Goal: Find specific page/section: Find specific page/section

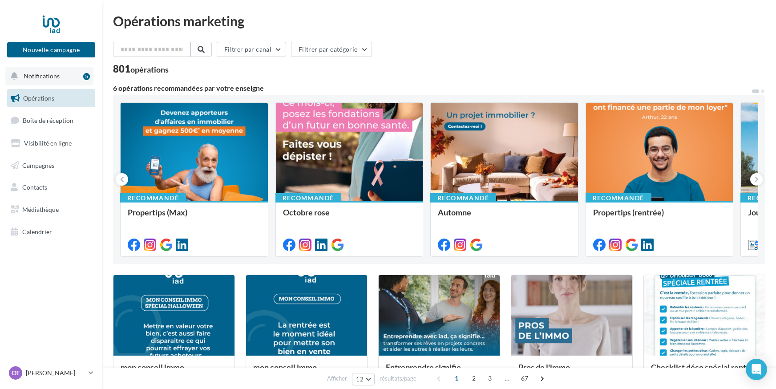
click at [46, 80] on button "Notifications 5" at bounding box center [49, 76] width 88 height 19
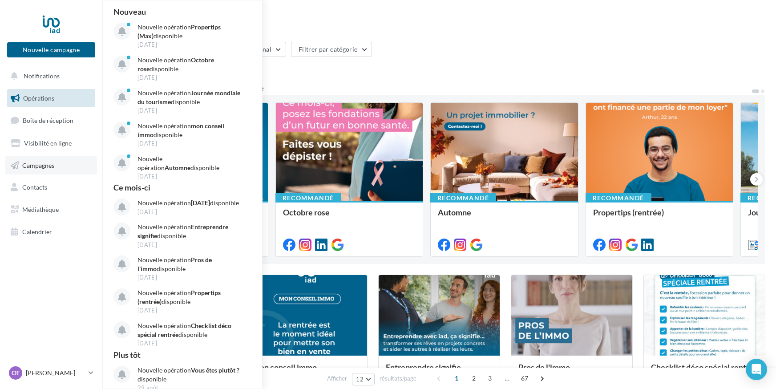
click at [30, 165] on span "Campagnes" at bounding box center [38, 165] width 32 height 8
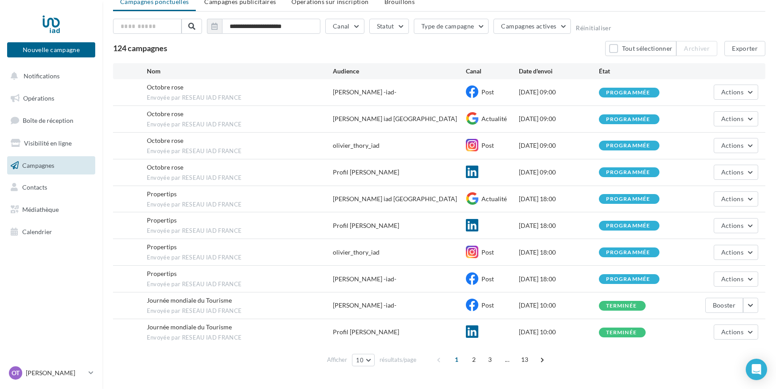
scroll to position [33, 0]
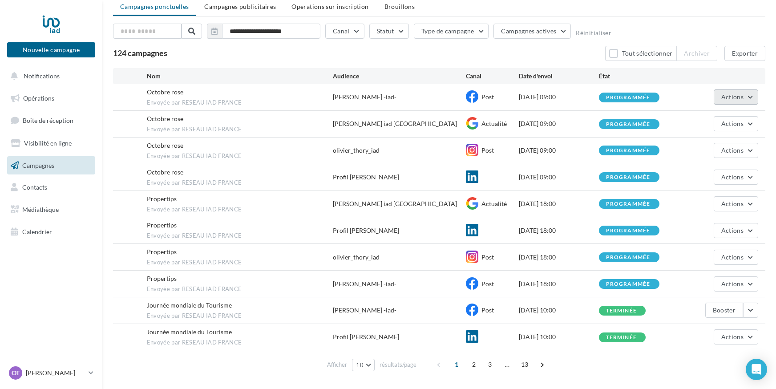
click at [737, 98] on span "Actions" at bounding box center [733, 97] width 22 height 8
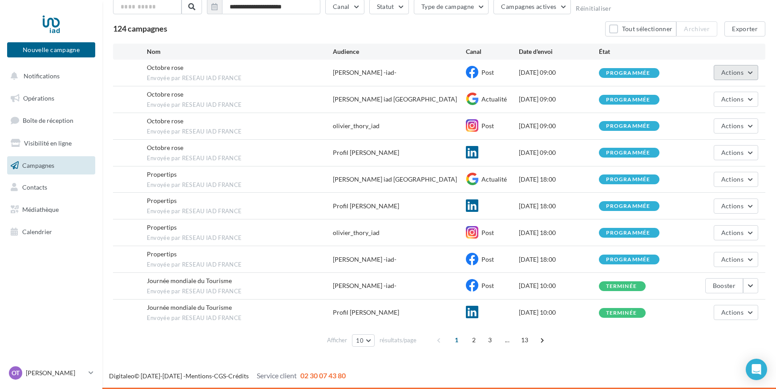
scroll to position [0, 0]
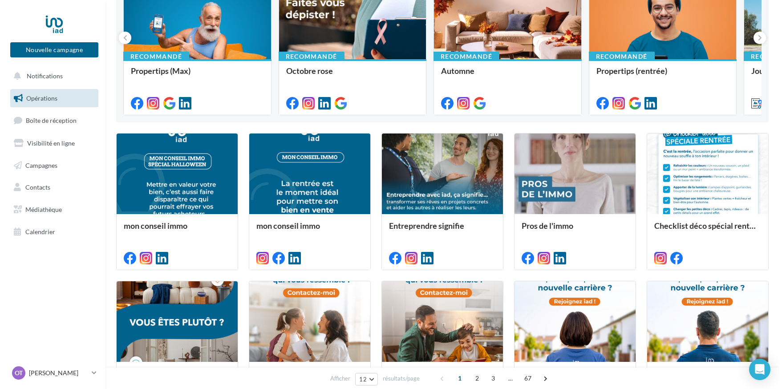
scroll to position [142, 0]
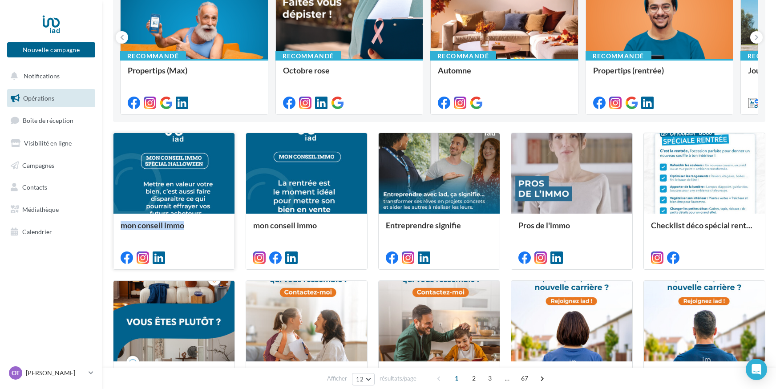
drag, startPoint x: 0, startPoint y: 0, endPoint x: 195, endPoint y: 179, distance: 265.0
click at [195, 179] on div "mon conseil immo mon conseil immo Entreprendre signifie Pros de l'immo Checklis…" at bounding box center [439, 349] width 653 height 433
click at [195, 179] on div at bounding box center [174, 173] width 121 height 81
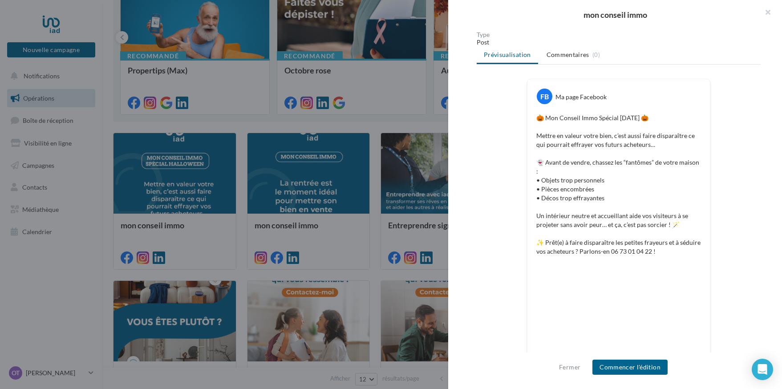
scroll to position [117, 0]
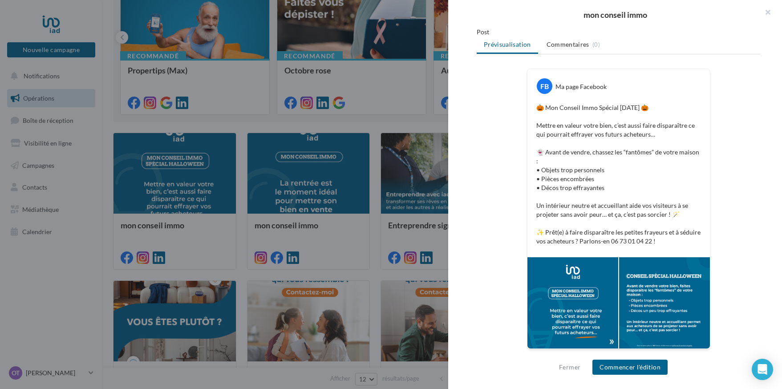
click at [606, 260] on div at bounding box center [573, 302] width 91 height 91
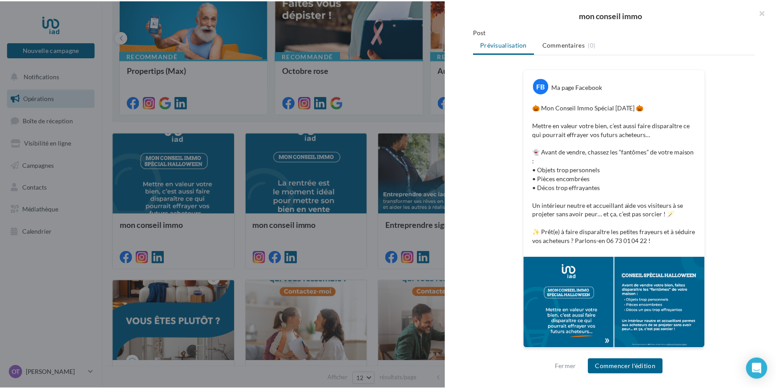
scroll to position [0, 0]
